Goal: Find specific page/section: Find specific page/section

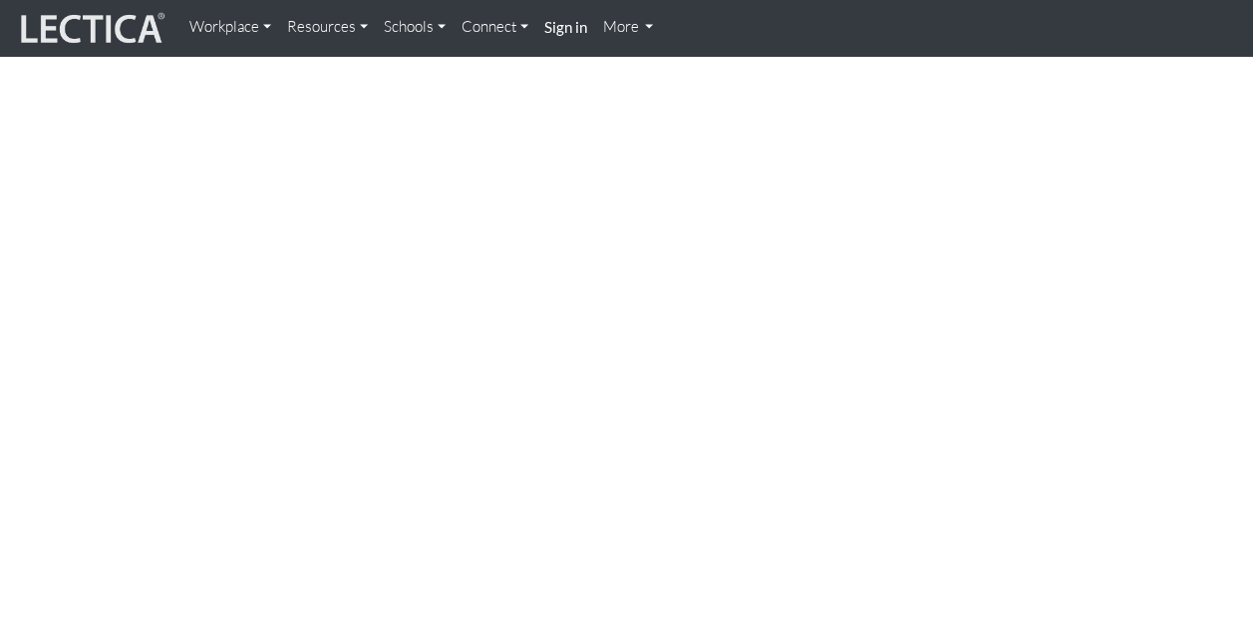
scroll to position [1544, 0]
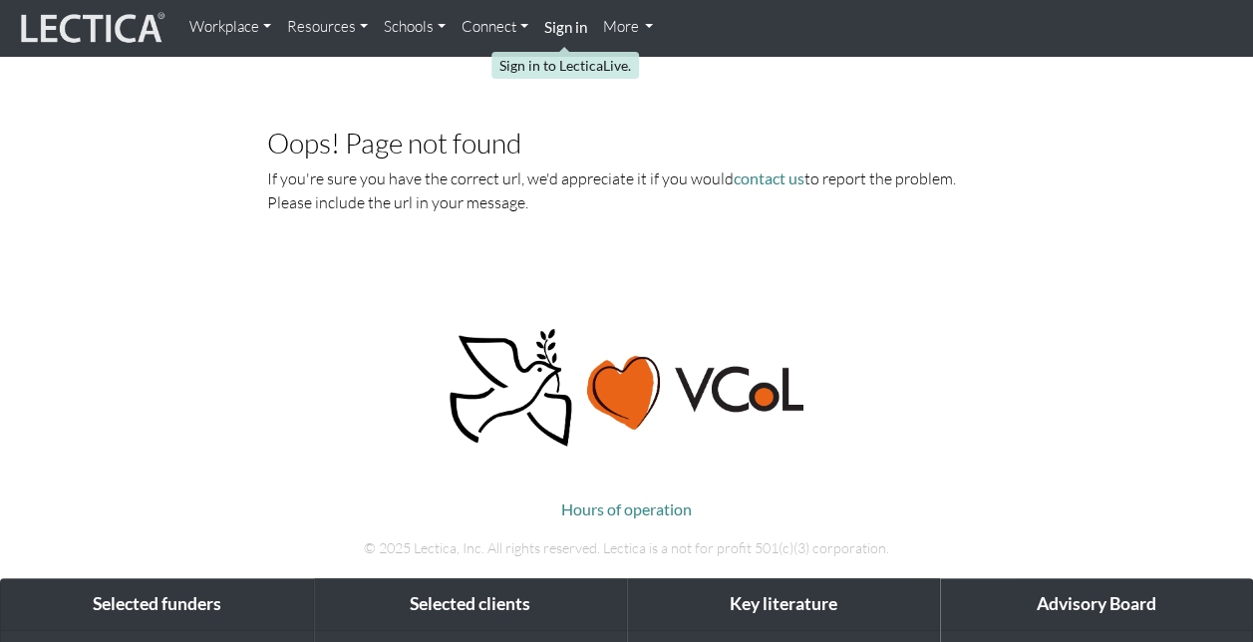
click at [576, 28] on strong "Sign in" at bounding box center [565, 27] width 43 height 18
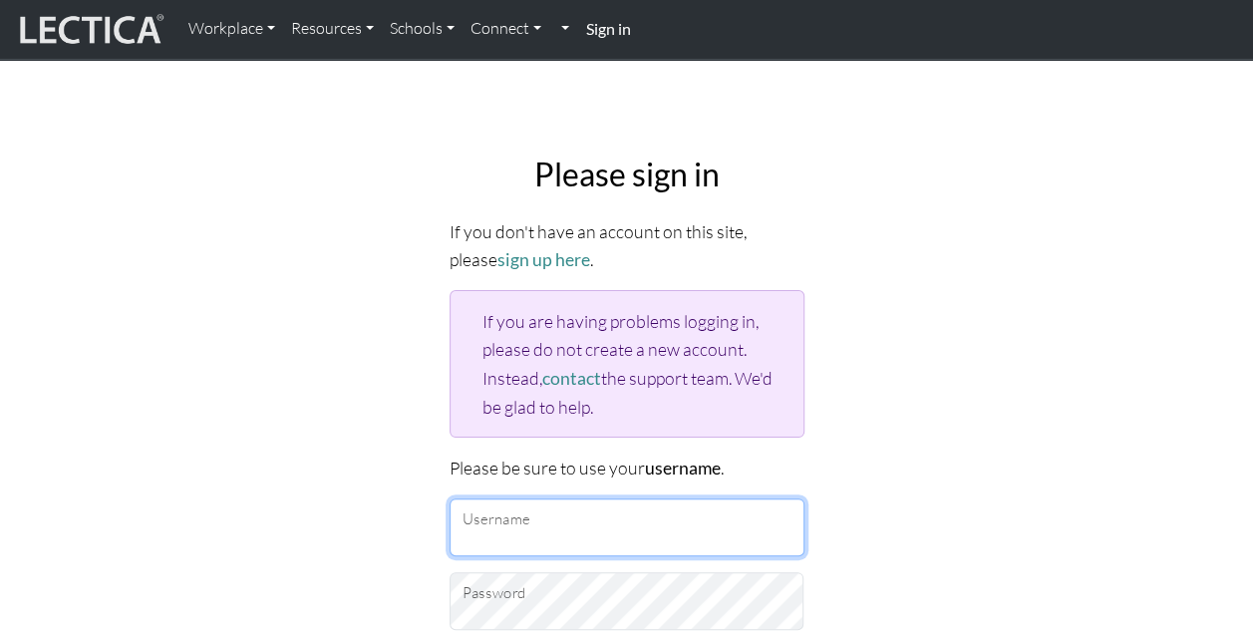
click at [502, 526] on input "Username" at bounding box center [626, 527] width 355 height 58
type input "noreen.buchner@penske.com"
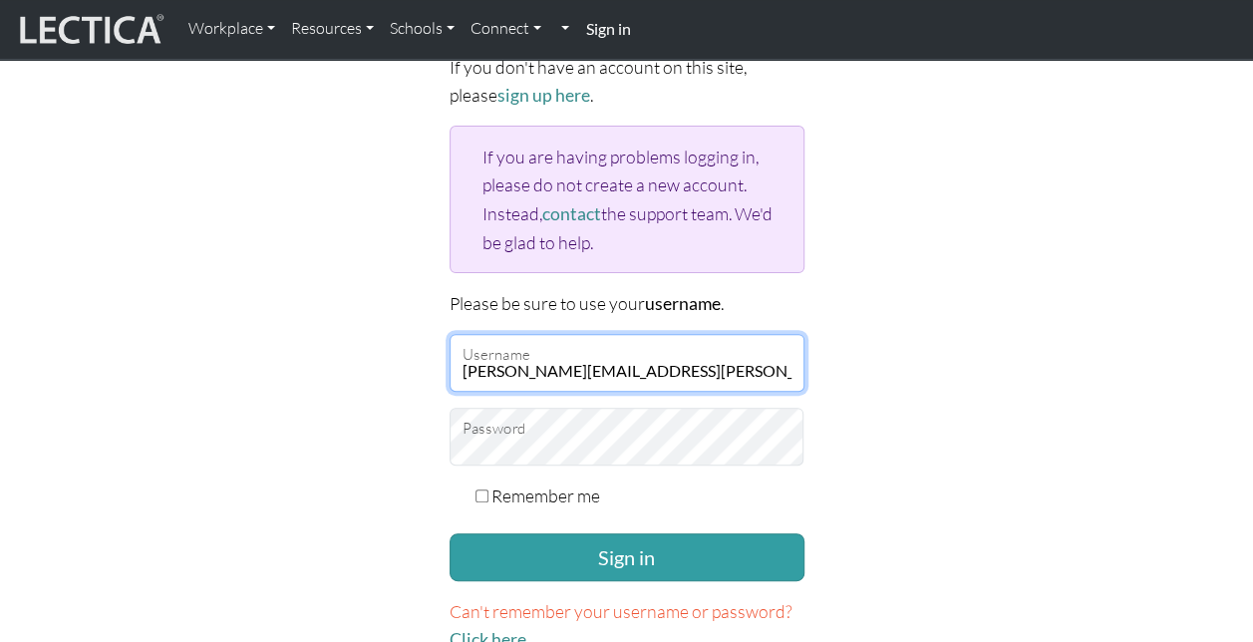
scroll to position [167, 0]
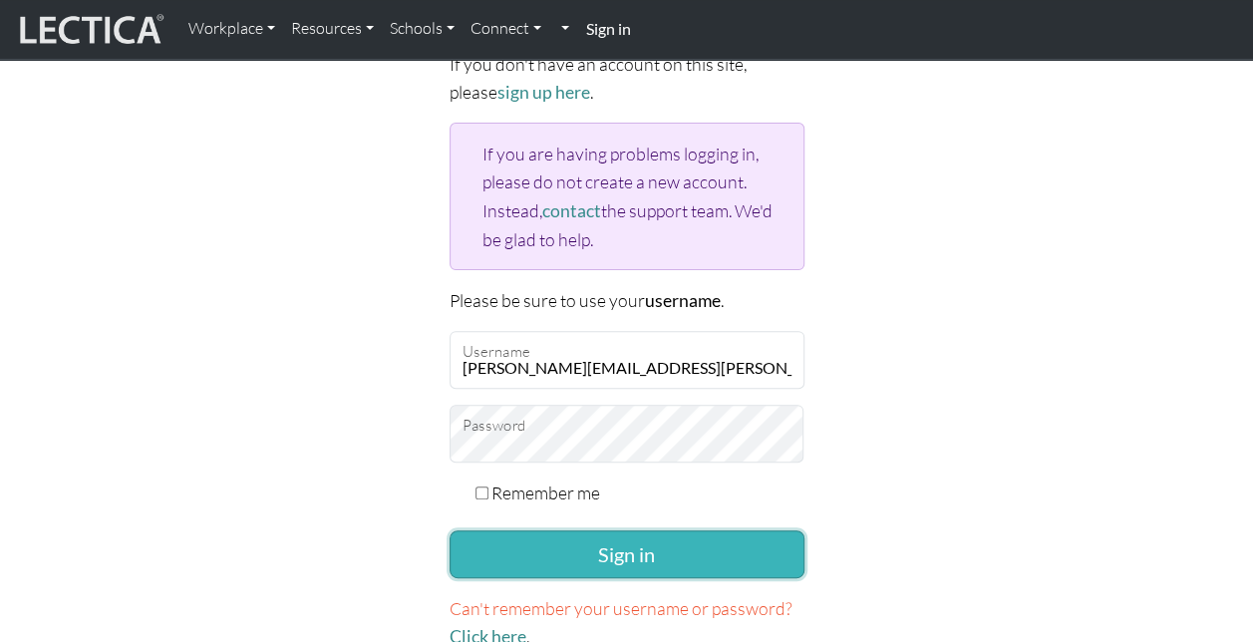
click at [631, 548] on button "Sign in" at bounding box center [626, 554] width 355 height 48
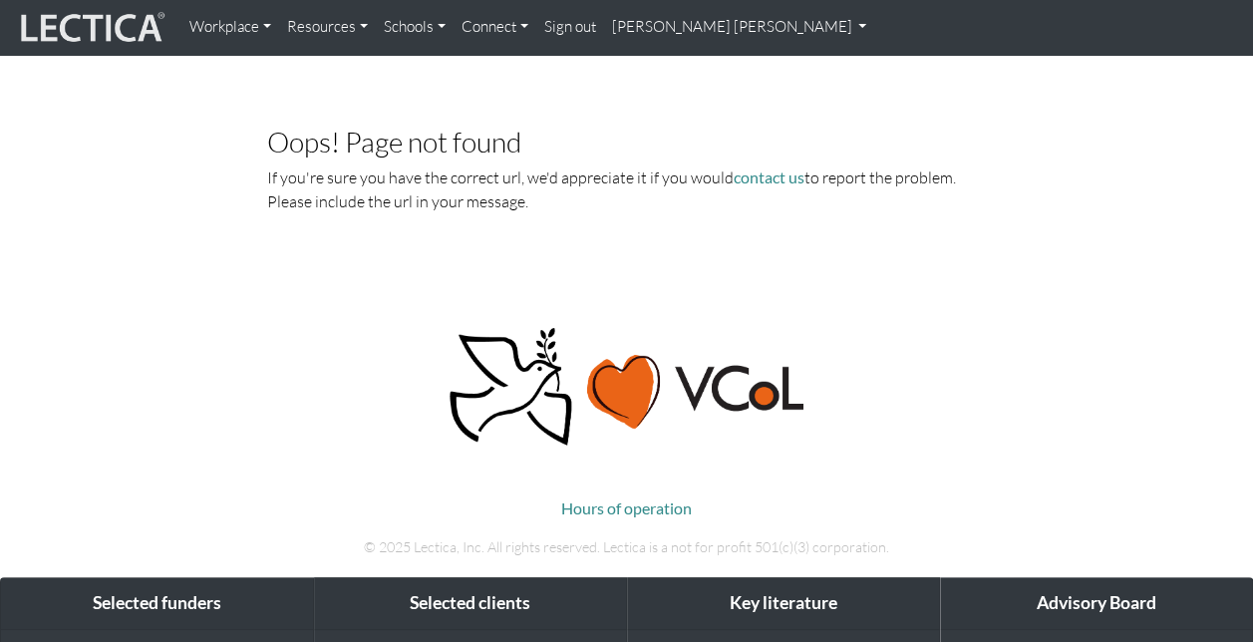
click at [832, 26] on link "Noreen Buchner Noreen Buchner" at bounding box center [739, 27] width 271 height 39
click at [659, 72] on link "My Profile" at bounding box center [704, 73] width 159 height 25
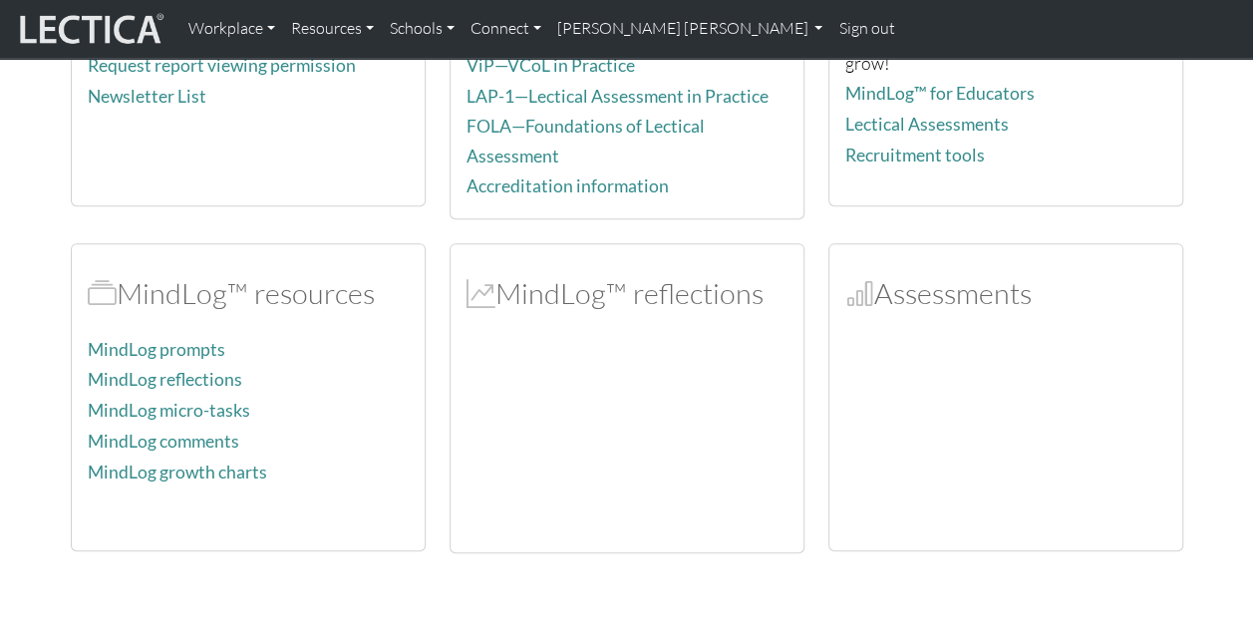
scroll to position [300, 0]
click at [178, 349] on link "MindLog prompts" at bounding box center [157, 351] width 138 height 21
